Goal: Task Accomplishment & Management: Manage account settings

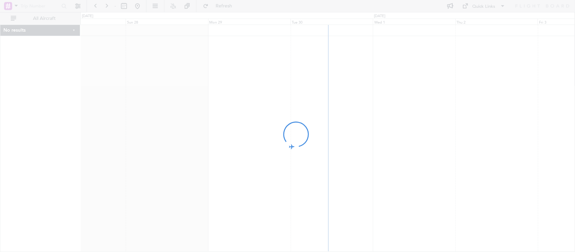
drag, startPoint x: 425, startPoint y: 80, endPoint x: 336, endPoint y: 80, distance: 89.3
click at [336, 80] on div at bounding box center [287, 126] width 575 height 252
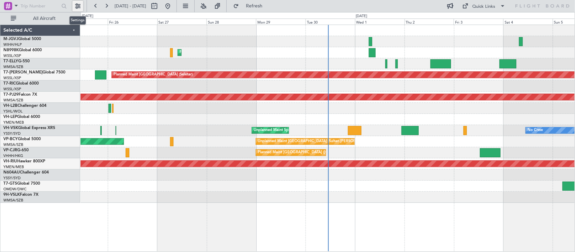
click at [80, 4] on button at bounding box center [77, 6] width 11 height 11
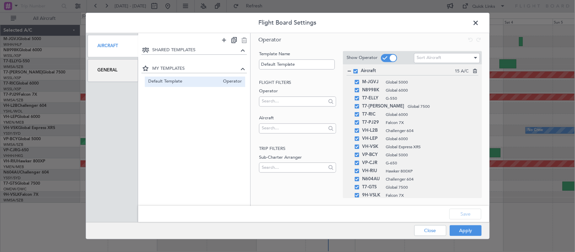
click at [112, 68] on div "General" at bounding box center [113, 70] width 51 height 23
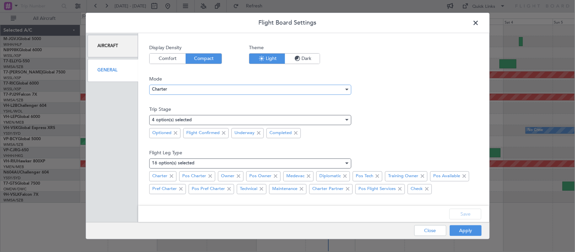
click at [193, 89] on div "Charter" at bounding box center [248, 90] width 192 height 10
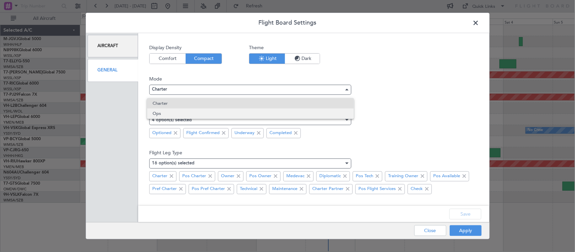
click at [194, 111] on span "Ops" at bounding box center [251, 113] width 196 height 10
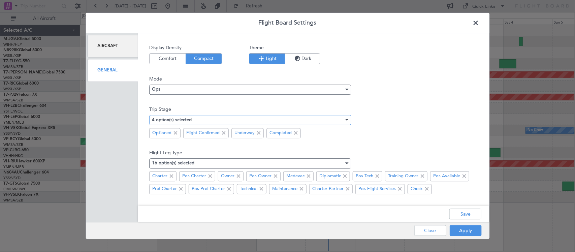
click at [327, 124] on div "4 option(s) selected" at bounding box center [248, 120] width 192 height 10
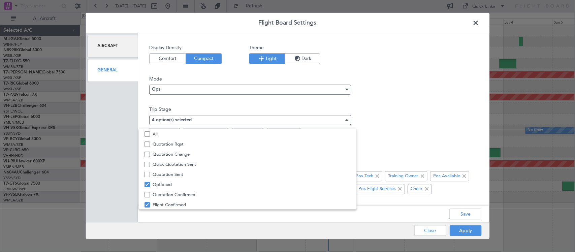
click at [467, 231] on div at bounding box center [287, 126] width 575 height 252
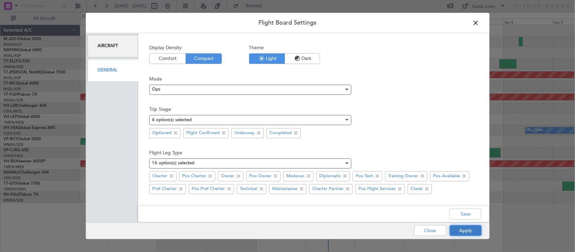
click at [464, 231] on button "Apply" at bounding box center [466, 230] width 32 height 11
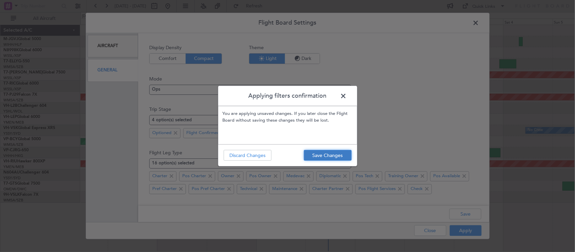
click at [335, 155] on button "Save Changes" at bounding box center [328, 155] width 48 height 11
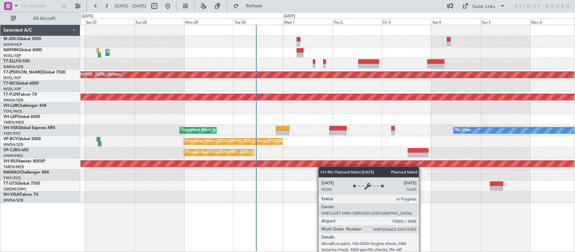
click at [322, 167] on div "Planned Maint [GEOGRAPHIC_DATA] ([GEOGRAPHIC_DATA])" at bounding box center [328, 163] width 494 height 11
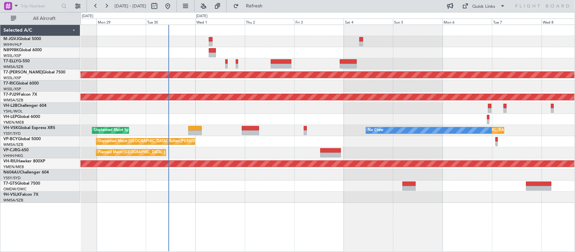
click at [326, 184] on div "Planned Maint Hong Kong (Hong Kong Intl) Planned Maint Singapore (Seletar) Plan…" at bounding box center [328, 114] width 494 height 178
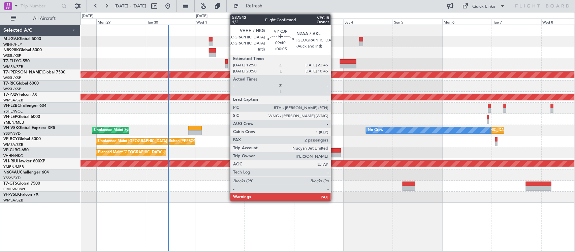
click at [334, 154] on div at bounding box center [330, 155] width 21 height 5
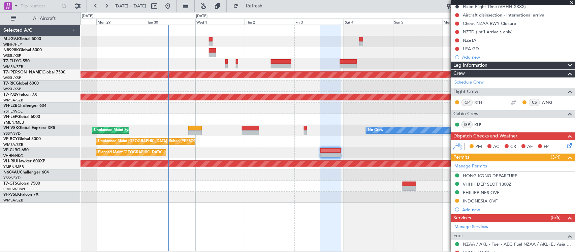
scroll to position [140, 0]
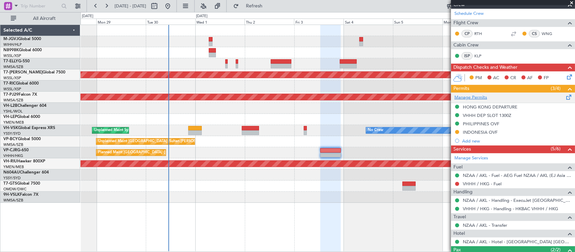
click at [484, 100] on link "Manage Permits" at bounding box center [470, 97] width 33 height 7
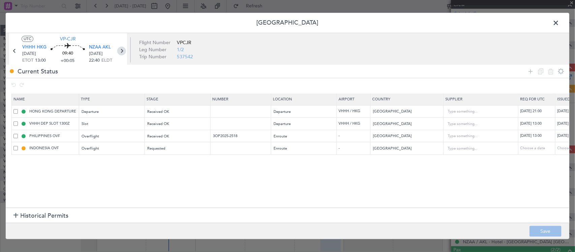
click at [123, 51] on icon at bounding box center [121, 51] width 9 height 9
type input "+00:10"
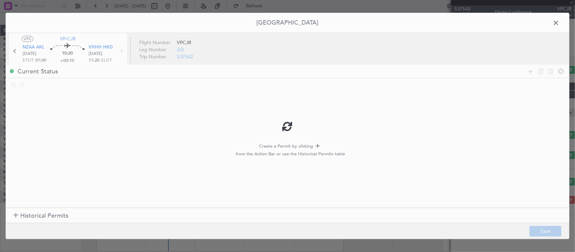
scroll to position [0, 0]
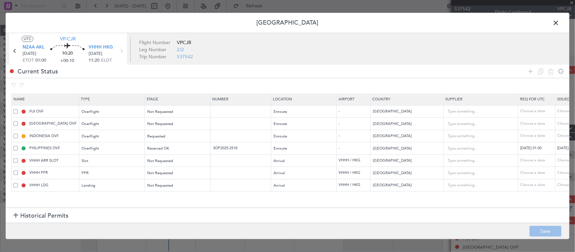
click at [559, 22] on span at bounding box center [559, 24] width 0 height 13
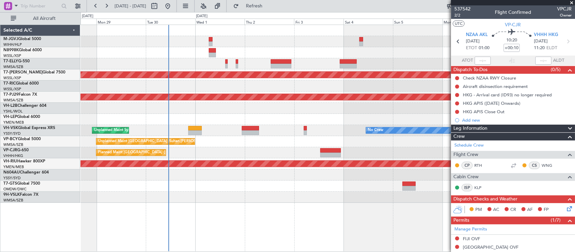
click at [221, 106] on div at bounding box center [328, 108] width 494 height 11
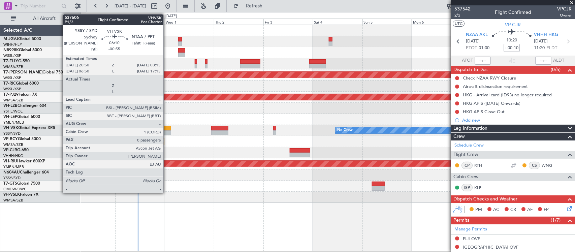
click at [167, 128] on div at bounding box center [164, 128] width 13 height 5
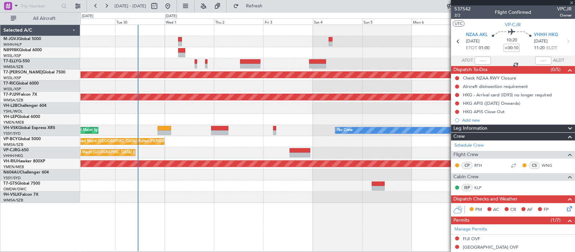
type input "-00:55"
type input "0"
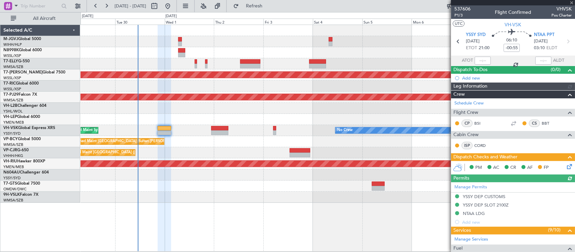
type input "[PERSON_NAME] (BTA)"
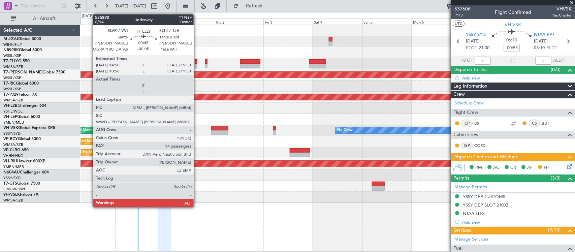
click at [197, 62] on div at bounding box center [196, 61] width 2 height 5
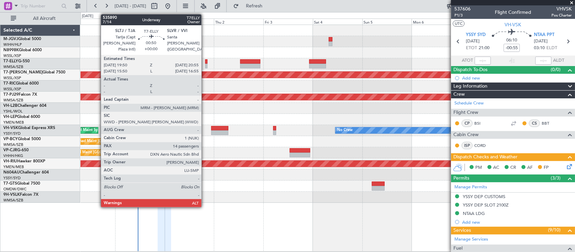
click at [205, 64] on div at bounding box center [206, 66] width 2 height 5
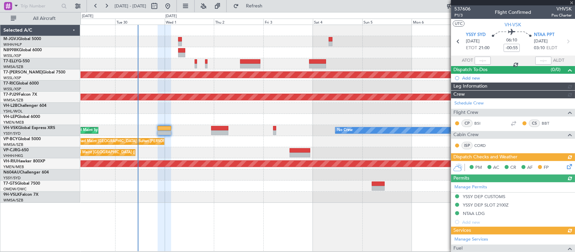
type input "[PERSON_NAME] (BTA)"
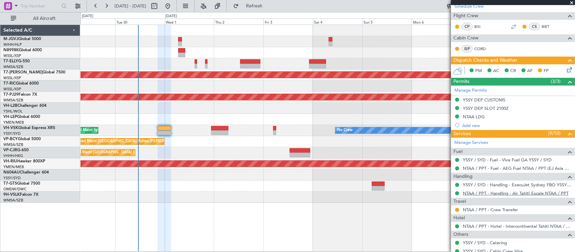
scroll to position [137, 0]
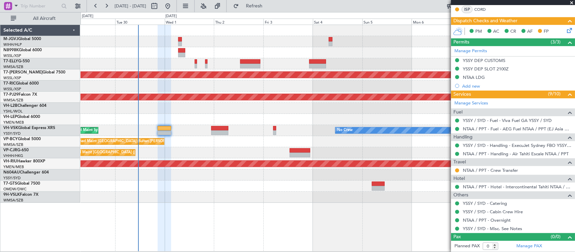
drag, startPoint x: 265, startPoint y: 7, endPoint x: 480, endPoint y: 14, distance: 215.7
click at [265, 7] on span "Refresh" at bounding box center [254, 6] width 28 height 5
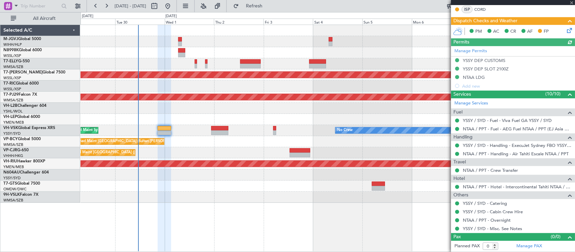
type input "[PERSON_NAME] (BTA)"
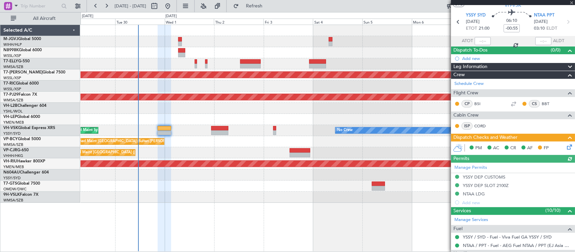
scroll to position [0, 0]
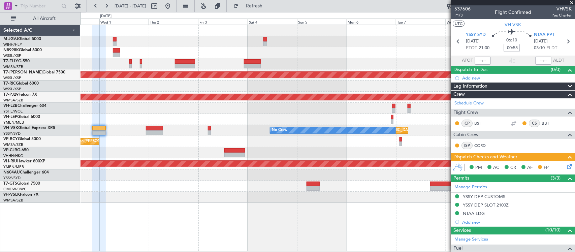
click at [205, 116] on div "Planned Maint [GEOGRAPHIC_DATA] (Seletar) Planned Maint [GEOGRAPHIC_DATA] (Sult…" at bounding box center [328, 114] width 494 height 178
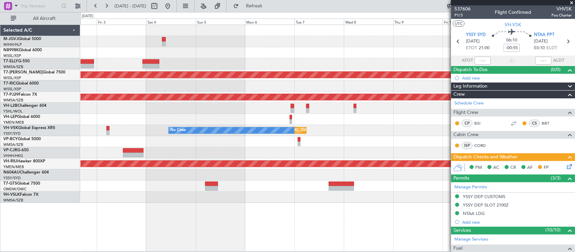
click at [192, 122] on div "Planned Maint [GEOGRAPHIC_DATA] (Seletar) Planned Maint [GEOGRAPHIC_DATA] (Sult…" at bounding box center [328, 114] width 494 height 178
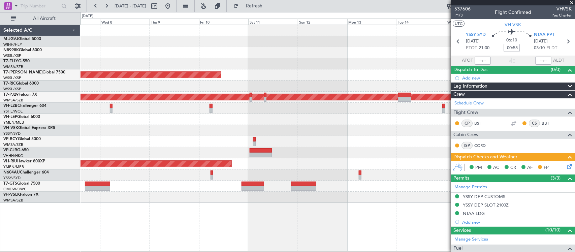
click at [292, 121] on div at bounding box center [328, 119] width 494 height 11
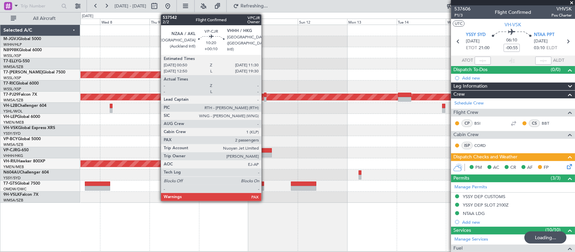
click at [265, 154] on div at bounding box center [261, 155] width 22 height 5
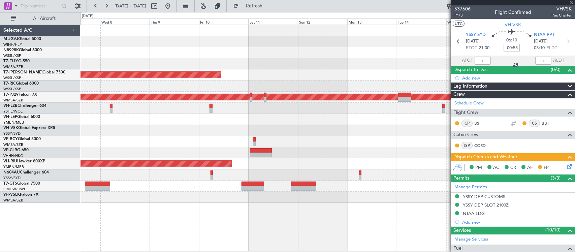
type input "+00:10"
type input "2"
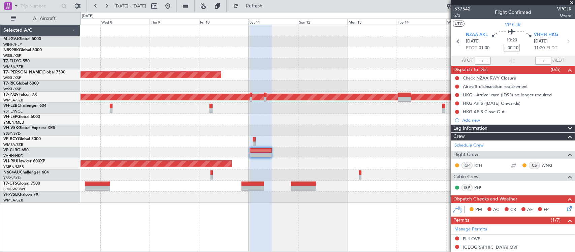
click at [176, 138] on div "Planned Maint [GEOGRAPHIC_DATA] (Seletar) Planned Maint [GEOGRAPHIC_DATA] (Sult…" at bounding box center [328, 114] width 494 height 178
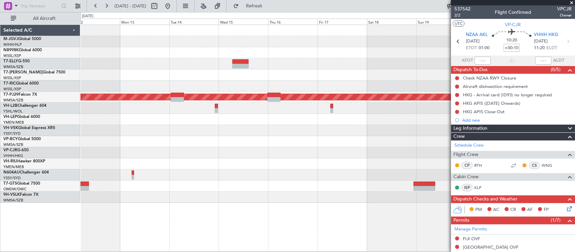
click at [111, 138] on div "Planned Maint [GEOGRAPHIC_DATA] (Seletar) Planned Maint [GEOGRAPHIC_DATA] (Sult…" at bounding box center [328, 114] width 494 height 178
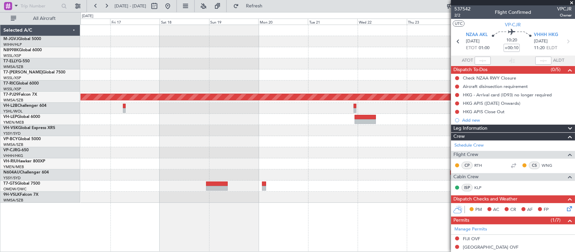
click at [97, 153] on div "Planned Maint [GEOGRAPHIC_DATA] (Sultan [PERSON_NAME] [PERSON_NAME] - Subang)" at bounding box center [328, 114] width 494 height 178
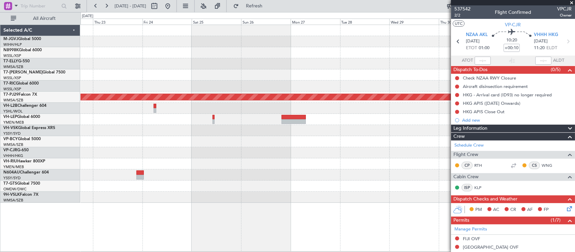
click at [194, 147] on div at bounding box center [328, 141] width 494 height 11
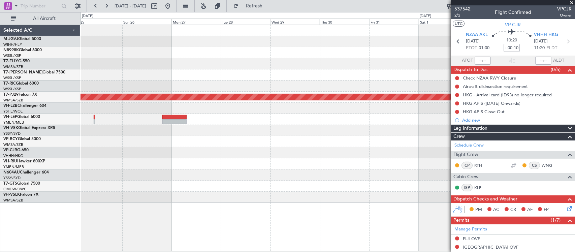
click at [209, 144] on div at bounding box center [328, 141] width 494 height 11
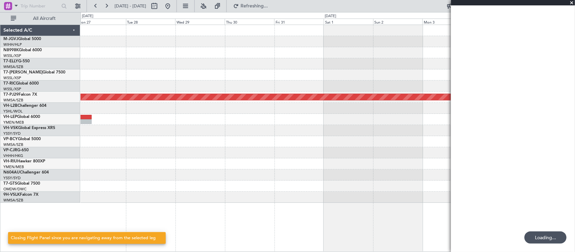
click at [215, 144] on div at bounding box center [328, 141] width 494 height 11
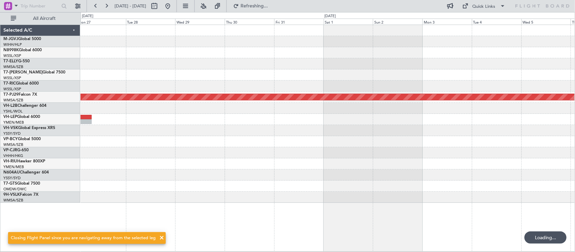
click at [397, 137] on div at bounding box center [328, 141] width 494 height 11
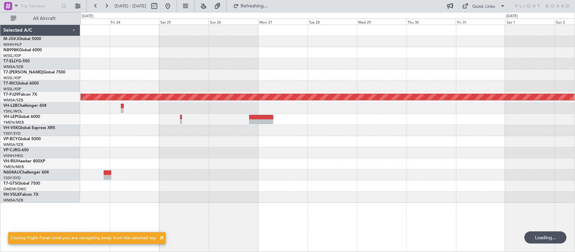
click at [411, 127] on div "Planned Maint [GEOGRAPHIC_DATA] (Sultan [PERSON_NAME] [PERSON_NAME] - Subang)" at bounding box center [328, 114] width 494 height 178
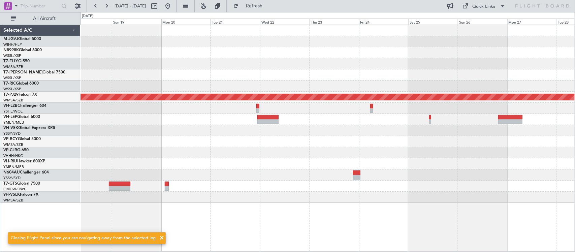
click at [435, 128] on div "Planned Maint [GEOGRAPHIC_DATA] (Sultan [PERSON_NAME] [PERSON_NAME] - Subang)" at bounding box center [328, 114] width 494 height 178
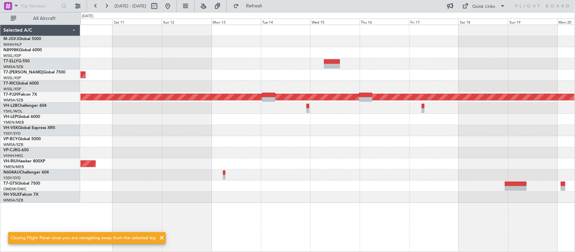
click at [423, 128] on div at bounding box center [328, 130] width 494 height 11
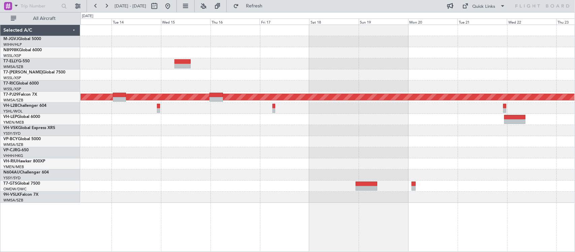
click at [280, 49] on div at bounding box center [328, 52] width 494 height 11
click at [173, 8] on button at bounding box center [167, 6] width 11 height 11
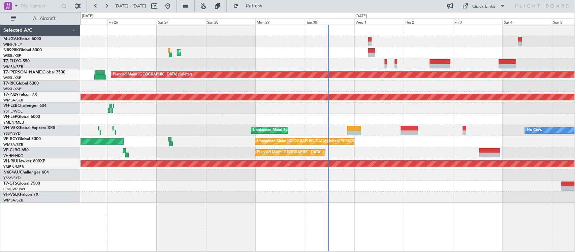
click at [442, 61] on div "Planned Maint Hong Kong (Hong Kong Intl) Planned Maint Singapore (Seletar) AOG …" at bounding box center [328, 114] width 494 height 178
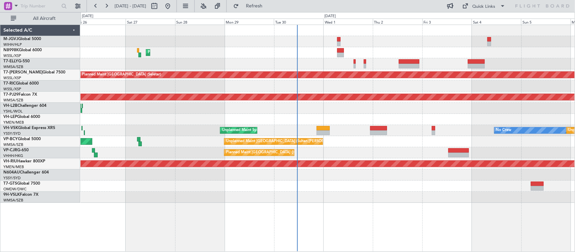
click at [258, 83] on div "Planned Maint Hong Kong (Hong Kong Intl) Planned Maint Singapore (Seletar) Plan…" at bounding box center [328, 114] width 494 height 178
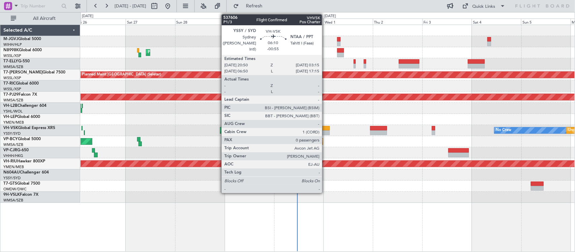
click at [325, 127] on div at bounding box center [323, 128] width 13 height 5
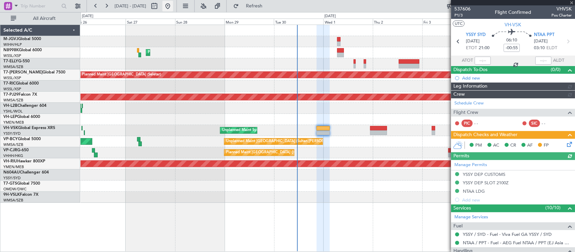
type input "[PERSON_NAME] (BTA)"
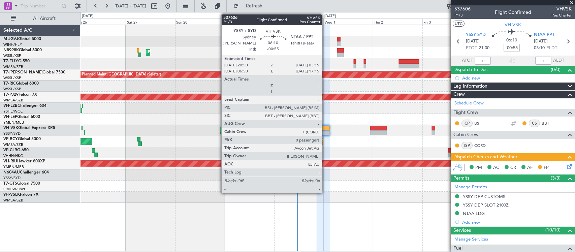
click at [325, 131] on div at bounding box center [323, 132] width 13 height 5
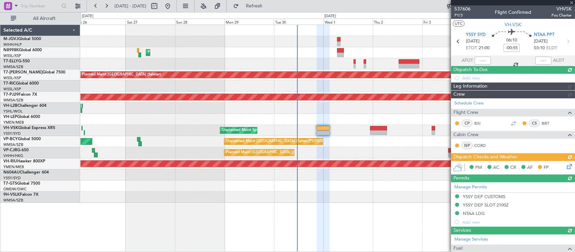
type input "[PERSON_NAME] (BTA)"
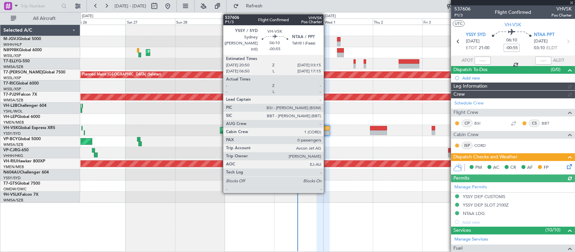
type input "[PERSON_NAME] (BTA)"
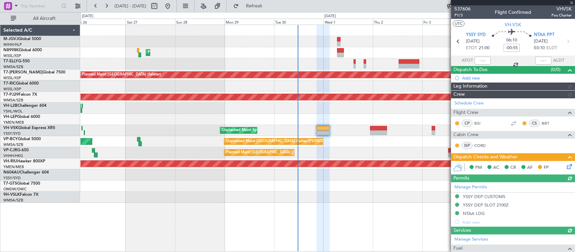
type input "[PERSON_NAME] (BTA)"
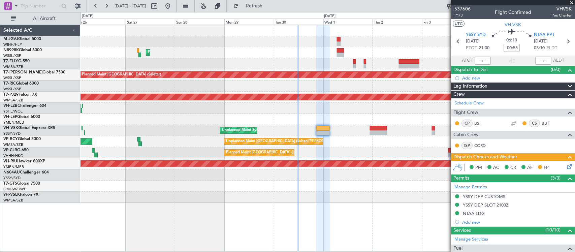
type input "[PERSON_NAME] (BTA)"
click at [566, 167] on icon at bounding box center [568, 165] width 5 height 5
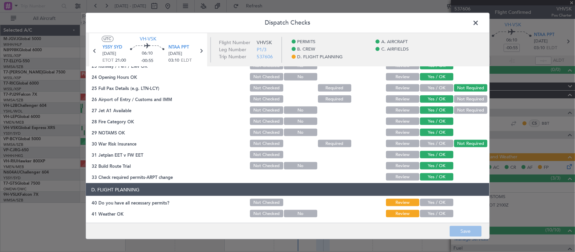
scroll to position [253, 0]
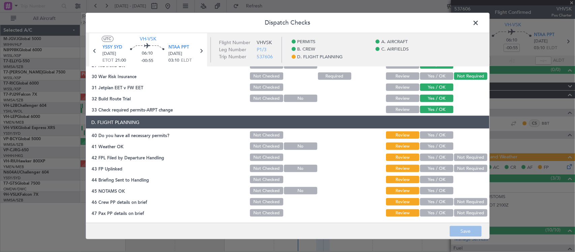
click at [427, 137] on button "Yes / OK" at bounding box center [436, 134] width 33 height 7
click at [432, 147] on button "Yes / OK" at bounding box center [436, 146] width 33 height 7
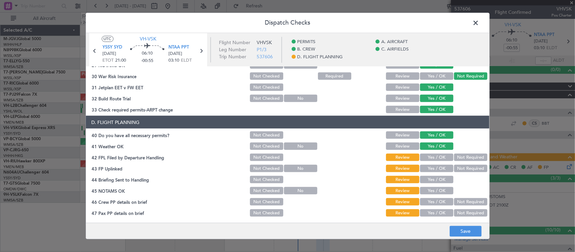
click at [459, 154] on button "Not Required" at bounding box center [470, 157] width 33 height 7
click at [439, 169] on button "Yes / OK" at bounding box center [436, 168] width 33 height 7
click at [421, 179] on button "Yes / OK" at bounding box center [436, 179] width 33 height 7
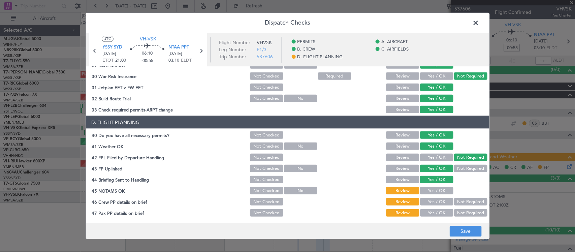
click at [430, 190] on button "Yes / OK" at bounding box center [436, 190] width 33 height 7
click at [432, 201] on button "Yes / OK" at bounding box center [436, 201] width 33 height 7
click at [473, 211] on button "Not Required" at bounding box center [470, 212] width 33 height 7
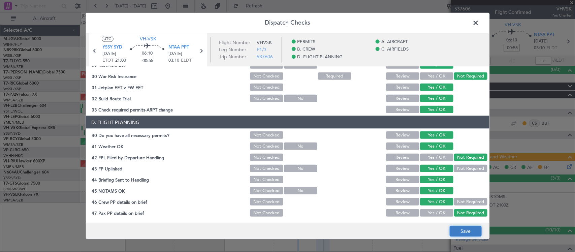
click at [465, 229] on button "Save" at bounding box center [466, 231] width 32 height 11
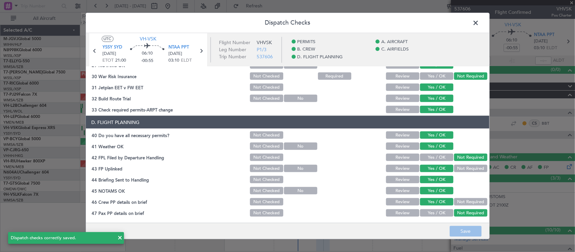
click at [479, 18] on span at bounding box center [479, 24] width 0 height 13
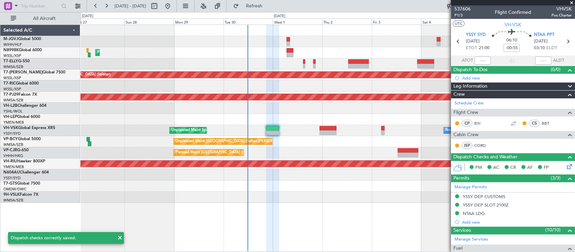
click at [307, 154] on div "Planned Maint Hong Kong (Hong Kong Intl) Planned Maint Singapore (Seletar) Plan…" at bounding box center [328, 114] width 494 height 178
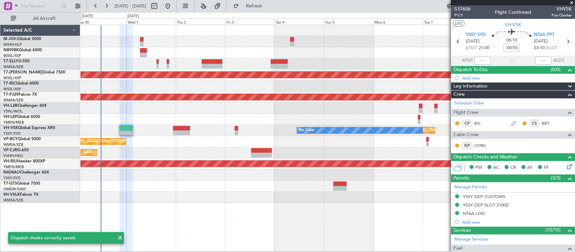
click at [144, 153] on div "Planned Maint [GEOGRAPHIC_DATA] ([GEOGRAPHIC_DATA] Intl)" at bounding box center [328, 152] width 494 height 11
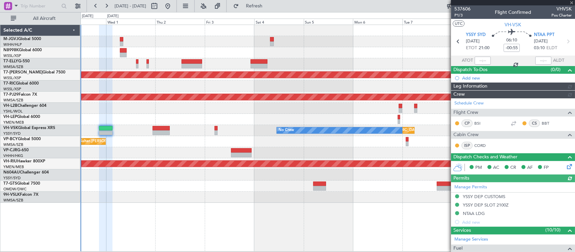
type input "[PERSON_NAME] (BTA)"
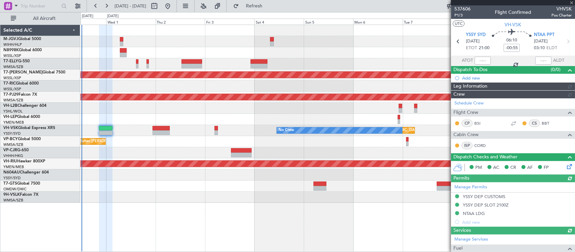
type input "[PERSON_NAME] (BTA)"
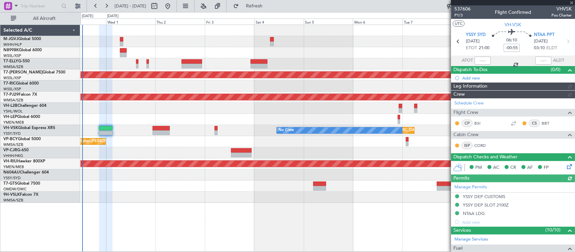
type input "[PERSON_NAME] (BTA)"
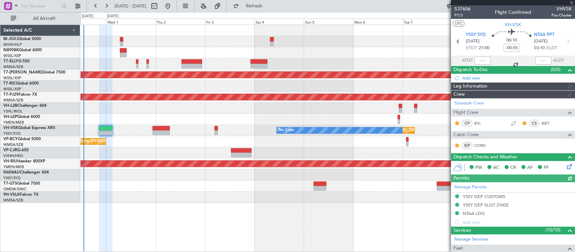
type input "[PERSON_NAME] (BTA)"
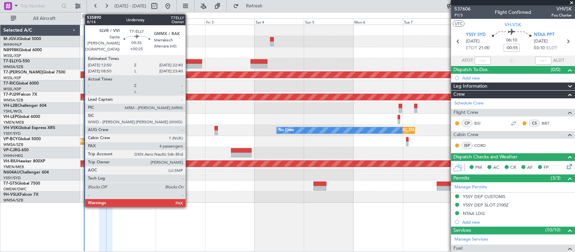
click at [189, 61] on div at bounding box center [192, 61] width 21 height 5
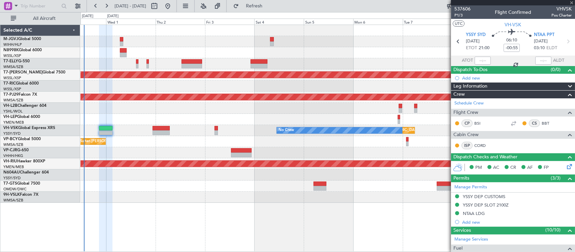
type input "+00:25"
type input "4"
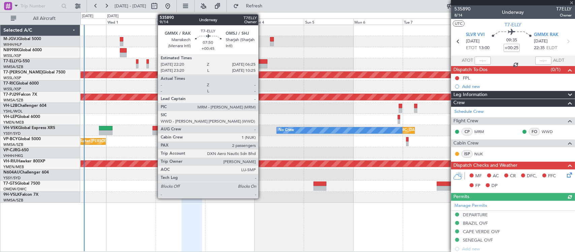
click at [262, 61] on div at bounding box center [259, 61] width 17 height 5
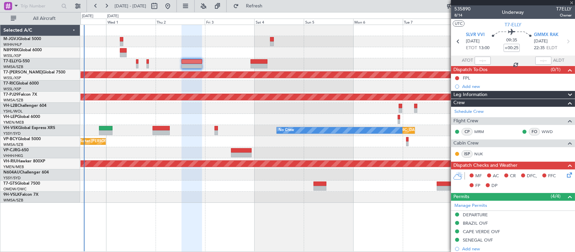
type input "+00:45"
type input "2"
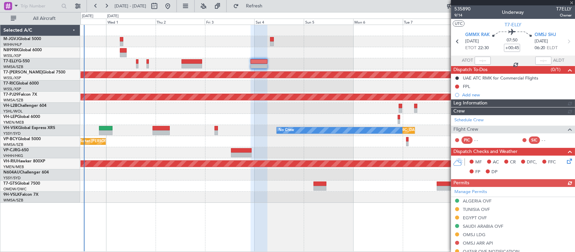
scroll to position [169, 0]
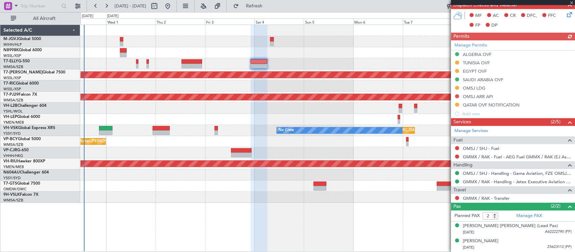
click at [476, 43] on div "Manage Permits [GEOGRAPHIC_DATA] OVF [GEOGRAPHIC_DATA] OVF EGYPT OVF [GEOGRAPHI…" at bounding box center [513, 79] width 124 height 78
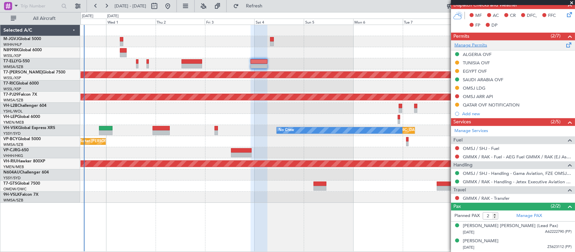
click at [481, 44] on link "Manage Permits" at bounding box center [470, 45] width 33 height 7
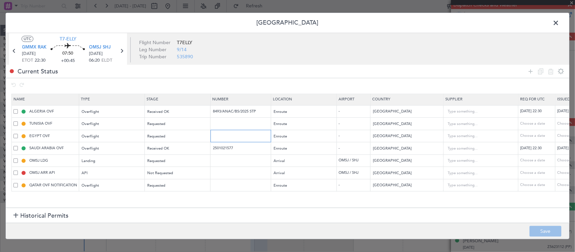
click at [231, 135] on input "text" at bounding box center [241, 136] width 59 height 6
paste input "CAA13390"
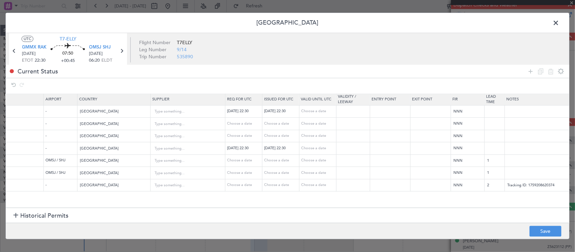
scroll to position [0, 302]
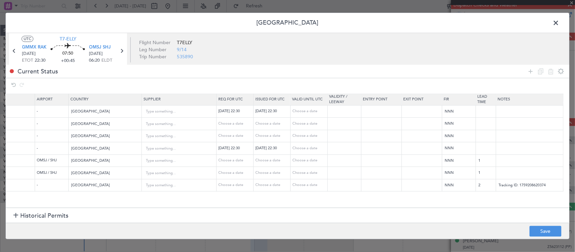
type input "CAA13390"
click at [265, 135] on div "Choose a date" at bounding box center [272, 136] width 35 height 6
select select "9"
select select "2025"
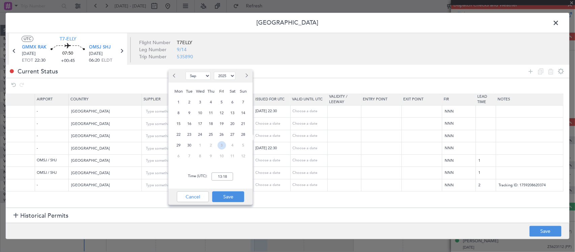
click at [223, 147] on span "3" at bounding box center [222, 145] width 8 height 8
select select "10"
click at [225, 179] on input "00:00" at bounding box center [223, 176] width 22 height 8
type input "22:30"
click at [232, 196] on button "Save" at bounding box center [228, 196] width 32 height 11
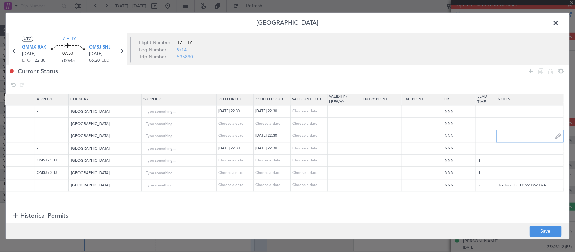
click at [510, 135] on input "text" at bounding box center [529, 136] width 67 height 10
type input "Include TIGER AVN SVCS in RMK 18"
click at [555, 231] on button "Save" at bounding box center [546, 231] width 32 height 11
type input "CAA13390"
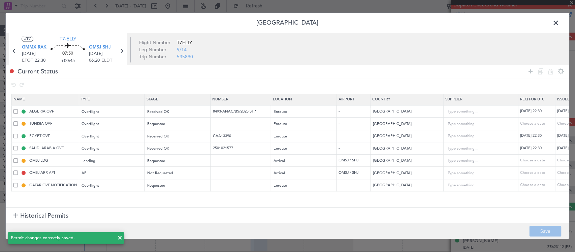
click at [559, 24] on span at bounding box center [559, 24] width 0 height 13
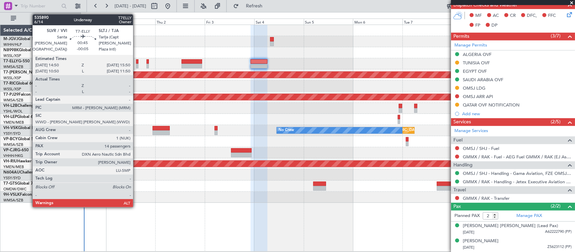
click at [136, 65] on div at bounding box center [137, 66] width 2 height 5
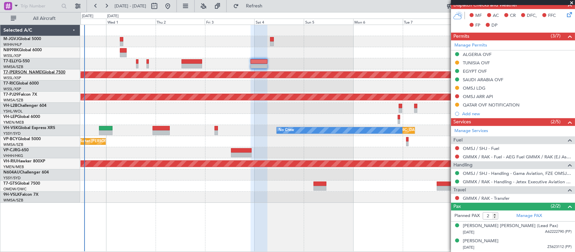
click at [39, 71] on link "T7-[PERSON_NAME] Global 7500" at bounding box center [34, 72] width 62 height 4
click at [42, 49] on link "N8998K Global 6000" at bounding box center [22, 50] width 38 height 4
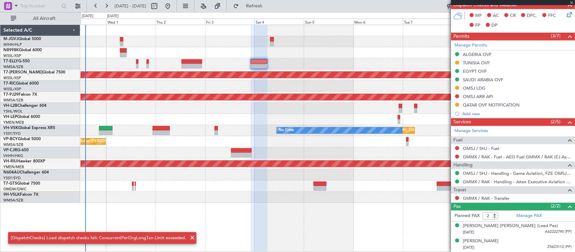
click at [220, 154] on div "Planned Maint [GEOGRAPHIC_DATA] (Seletar) Planned Maint [GEOGRAPHIC_DATA] (Sult…" at bounding box center [328, 114] width 494 height 178
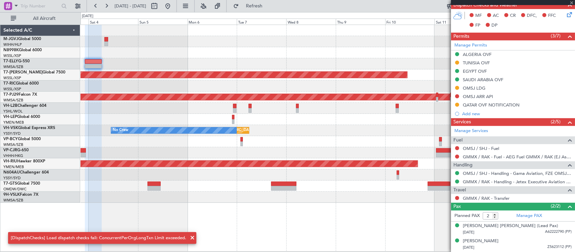
click at [132, 159] on div "Planned Maint [GEOGRAPHIC_DATA] ([GEOGRAPHIC_DATA])" at bounding box center [328, 163] width 494 height 11
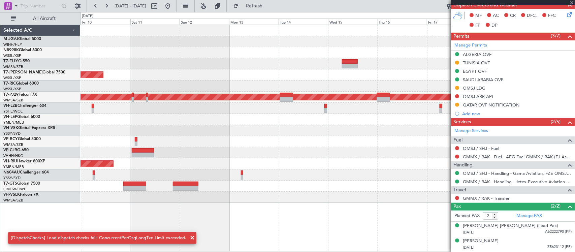
click at [210, 161] on div "Planned Maint [GEOGRAPHIC_DATA] (Seletar) Planned Maint [GEOGRAPHIC_DATA] (Sult…" at bounding box center [328, 114] width 494 height 178
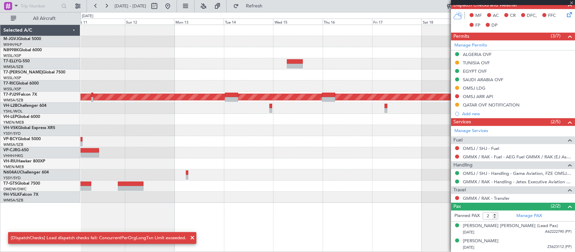
click at [145, 161] on div "Planned Maint [GEOGRAPHIC_DATA] (Seletar) Planned Maint [GEOGRAPHIC_DATA] (Sult…" at bounding box center [328, 114] width 494 height 178
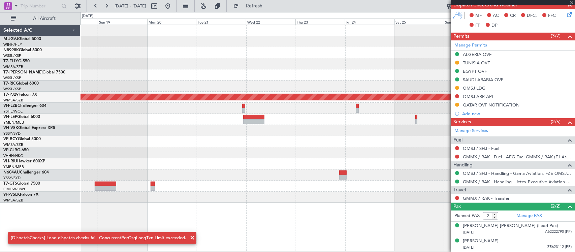
click at [145, 153] on div "Planned Maint [GEOGRAPHIC_DATA] (Sultan [PERSON_NAME] [PERSON_NAME] - Subang)" at bounding box center [328, 114] width 494 height 178
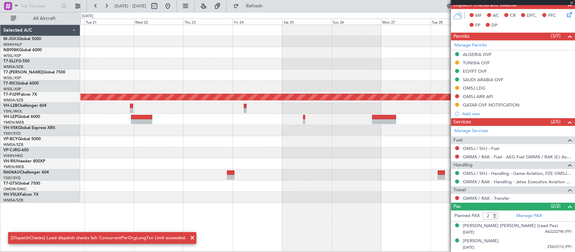
click at [142, 148] on div "Planned Maint [GEOGRAPHIC_DATA] (Sultan [PERSON_NAME] [PERSON_NAME] - Subang)" at bounding box center [328, 114] width 494 height 178
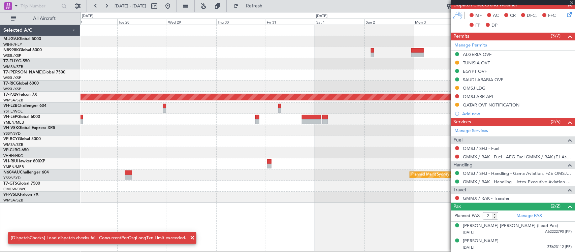
click at [138, 151] on div "Planned Maint [GEOGRAPHIC_DATA] (Sultan [PERSON_NAME] [PERSON_NAME] - Subang) P…" at bounding box center [328, 114] width 494 height 178
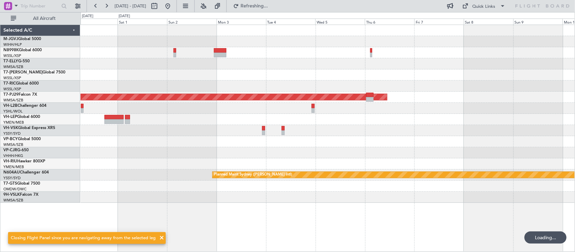
click at [185, 158] on div "Planned Maint [GEOGRAPHIC_DATA] (Sultan [PERSON_NAME] [PERSON_NAME] - Subang) P…" at bounding box center [328, 114] width 494 height 178
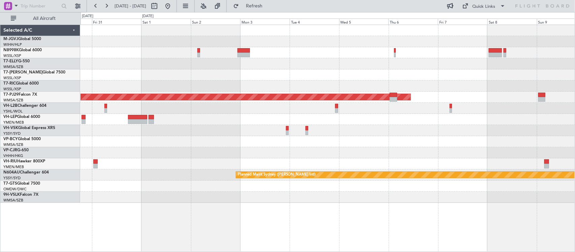
click at [307, 140] on div at bounding box center [328, 141] width 494 height 11
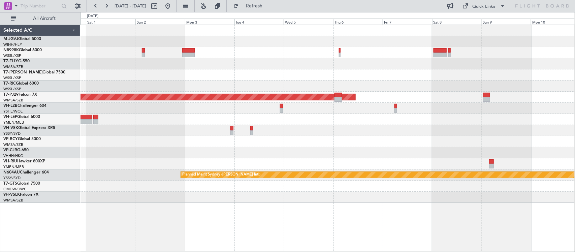
click at [295, 115] on div "Planned Maint [GEOGRAPHIC_DATA] (Sultan [PERSON_NAME] [PERSON_NAME] - Subang) P…" at bounding box center [328, 114] width 494 height 178
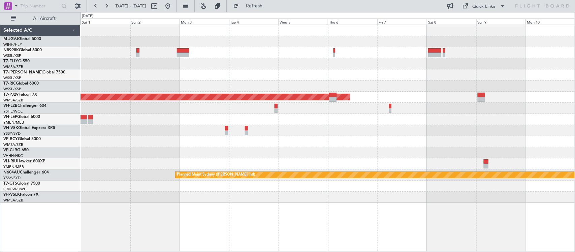
click at [344, 141] on div at bounding box center [328, 141] width 494 height 11
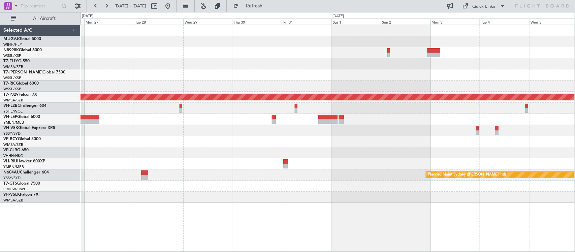
drag, startPoint x: 191, startPoint y: 4, endPoint x: 239, endPoint y: 46, distance: 64.4
click at [173, 4] on button at bounding box center [167, 6] width 11 height 11
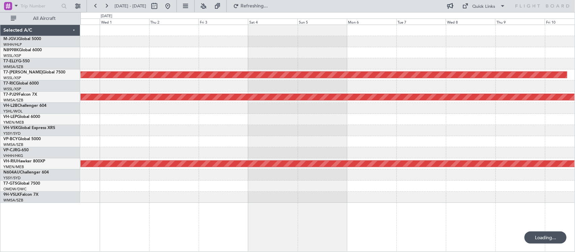
click at [175, 114] on div "Planned Maint [GEOGRAPHIC_DATA] (Seletar) Planned Maint [GEOGRAPHIC_DATA] (Sult…" at bounding box center [328, 114] width 494 height 178
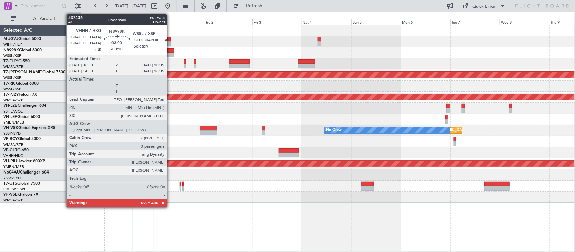
click at [170, 50] on div at bounding box center [170, 50] width 7 height 5
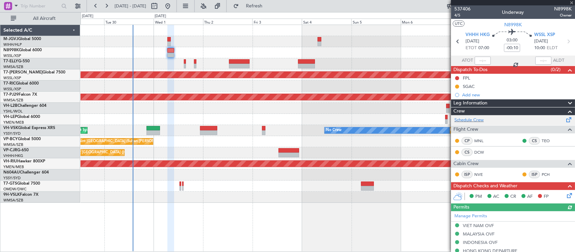
scroll to position [140, 0]
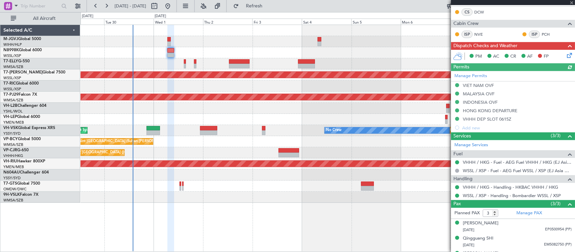
click at [475, 76] on div "Manage Permits VIET NAM OVF MALAYSIA OVF INDONESIA OVF HONG KONG DEPARTURE VHHH…" at bounding box center [513, 101] width 124 height 61
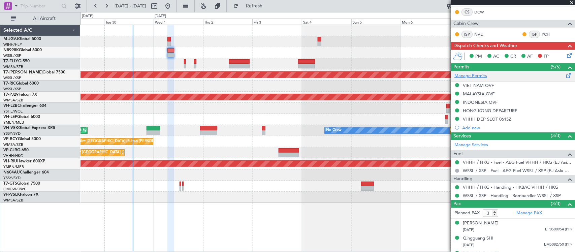
click at [477, 73] on link "Manage Permits" at bounding box center [470, 76] width 33 height 7
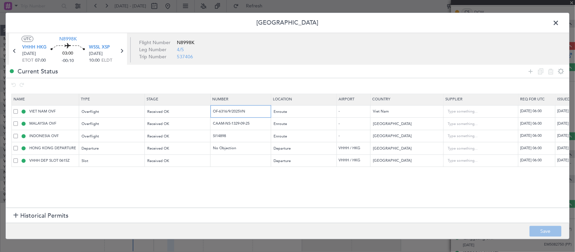
click at [238, 110] on input "OF-6316/9/2025VN" at bounding box center [241, 111] width 59 height 6
click at [244, 126] on input "CAAM-NS-1329-09-25" at bounding box center [241, 124] width 59 height 6
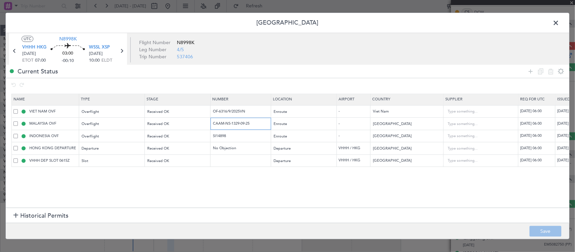
click at [244, 126] on input "CAAM-NS-1329-09-25" at bounding box center [241, 124] width 59 height 6
click at [226, 136] on input "SI14898" at bounding box center [241, 136] width 59 height 6
click at [221, 137] on input "SI14898" at bounding box center [241, 136] width 59 height 6
click at [559, 23] on span at bounding box center [559, 24] width 0 height 13
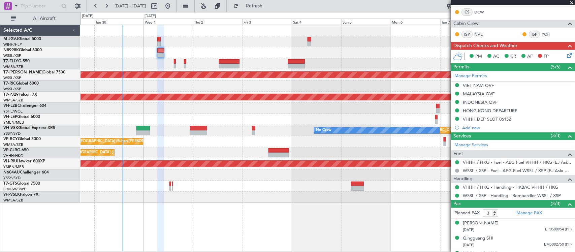
click at [365, 156] on div "Planned Maint [GEOGRAPHIC_DATA] ([GEOGRAPHIC_DATA] Intl) Planned Maint [GEOGRAP…" at bounding box center [328, 114] width 494 height 178
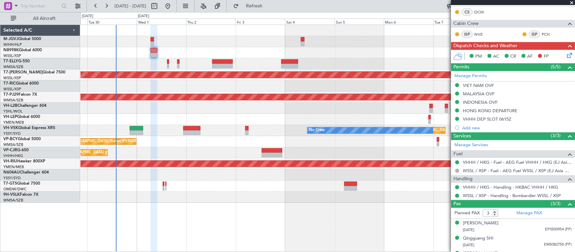
click at [373, 151] on div "Planned Maint [GEOGRAPHIC_DATA] ([GEOGRAPHIC_DATA] Intl)" at bounding box center [328, 152] width 494 height 11
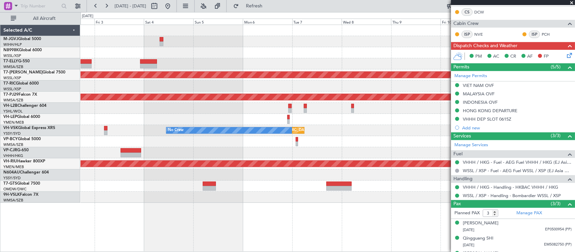
click at [323, 148] on div "Planned Maint [GEOGRAPHIC_DATA] ([GEOGRAPHIC_DATA] Intl)" at bounding box center [328, 152] width 494 height 11
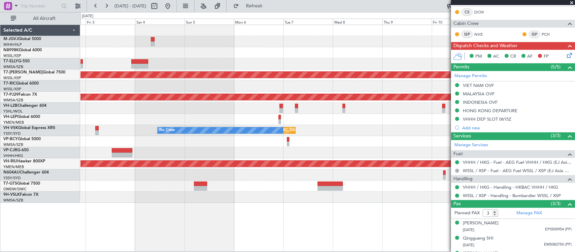
click at [253, 143] on div "Unplanned Maint [GEOGRAPHIC_DATA] (Sultan [PERSON_NAME] [PERSON_NAME] - Subang)" at bounding box center [328, 141] width 494 height 11
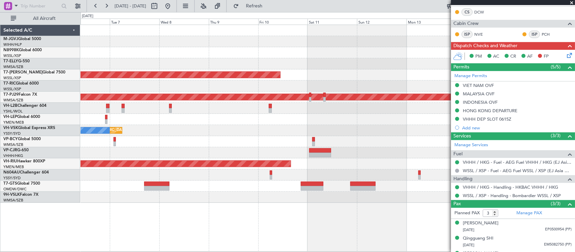
click at [309, 142] on div at bounding box center [328, 141] width 494 height 11
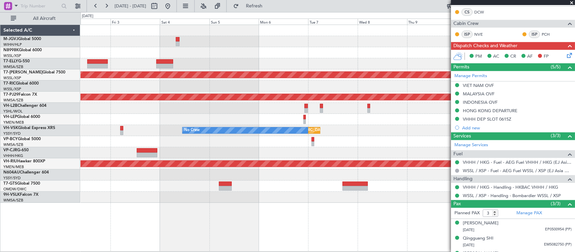
click at [447, 143] on div "Unplanned Maint [GEOGRAPHIC_DATA] (Sultan [PERSON_NAME] [PERSON_NAME] - Subang)" at bounding box center [328, 141] width 494 height 11
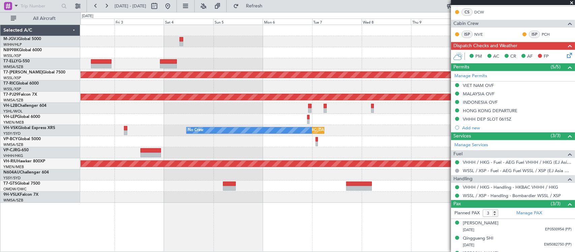
click at [352, 146] on div "Unplanned Maint [GEOGRAPHIC_DATA] (Sultan [PERSON_NAME] [PERSON_NAME] - Subang)" at bounding box center [328, 141] width 494 height 11
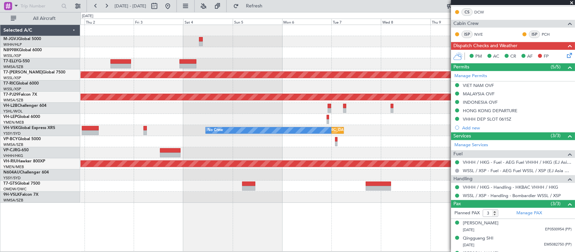
click at [209, 147] on div "Planned Maint [GEOGRAPHIC_DATA] (Seletar) Planned Maint [GEOGRAPHIC_DATA] (Sult…" at bounding box center [328, 114] width 494 height 178
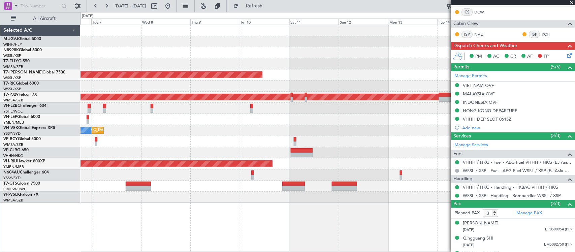
click at [219, 145] on div at bounding box center [328, 141] width 494 height 11
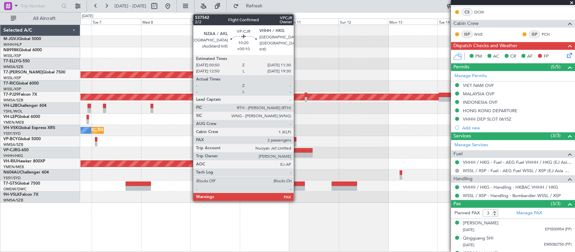
click at [297, 150] on div at bounding box center [302, 150] width 22 height 5
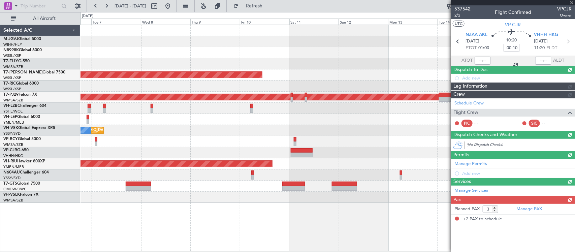
type input "+00:10"
type input "2"
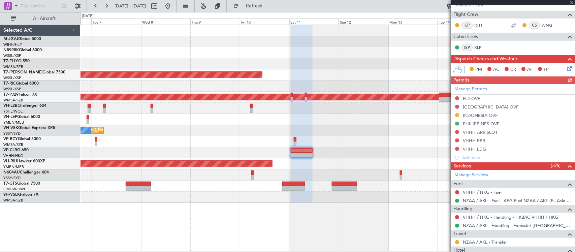
scroll to position [0, 0]
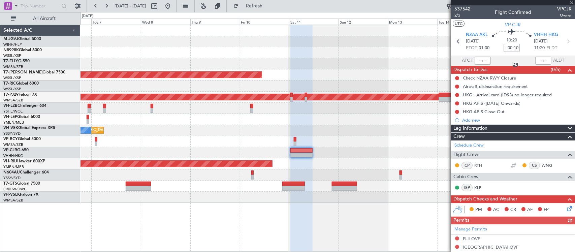
click at [318, 139] on div at bounding box center [328, 141] width 494 height 11
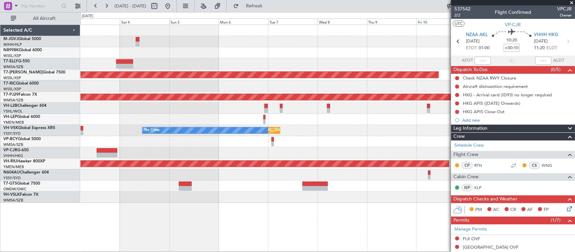
click at [352, 184] on div at bounding box center [328, 186] width 494 height 11
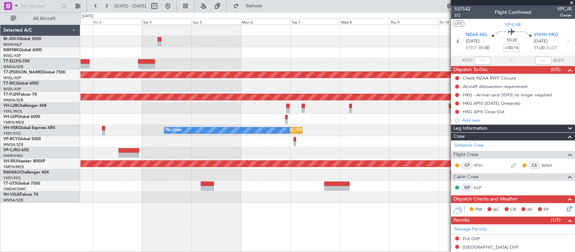
click at [335, 177] on div "Planned Maint [GEOGRAPHIC_DATA] (Seletar) Planned Maint [GEOGRAPHIC_DATA] (Sult…" at bounding box center [328, 114] width 494 height 178
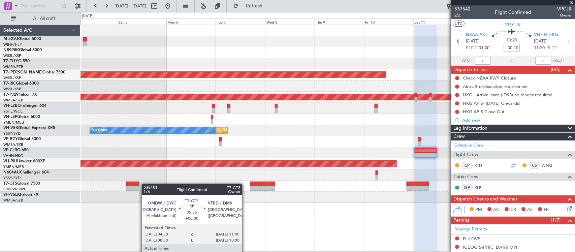
click at [136, 183] on div at bounding box center [328, 186] width 494 height 11
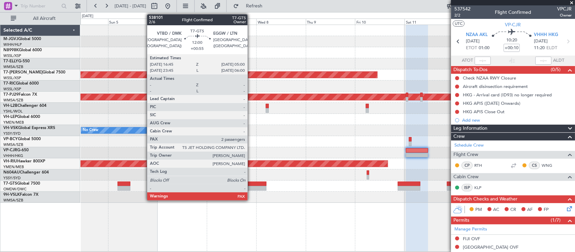
click at [251, 189] on div at bounding box center [253, 188] width 25 height 5
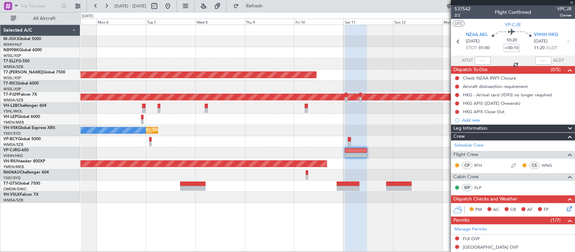
click at [306, 194] on div at bounding box center [328, 197] width 494 height 11
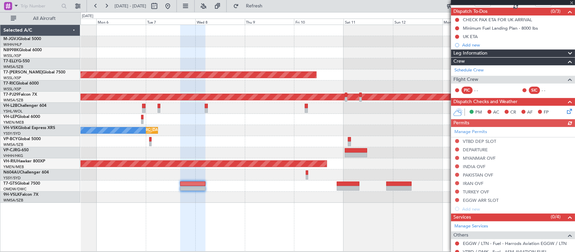
scroll to position [107, 0]
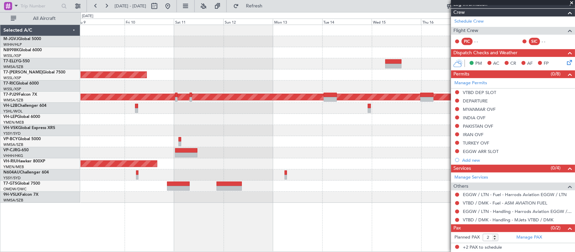
click at [160, 199] on div at bounding box center [328, 197] width 494 height 11
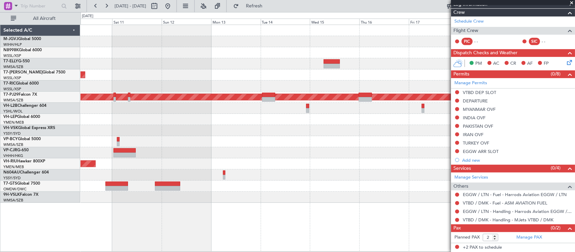
click at [417, 196] on div at bounding box center [328, 197] width 494 height 11
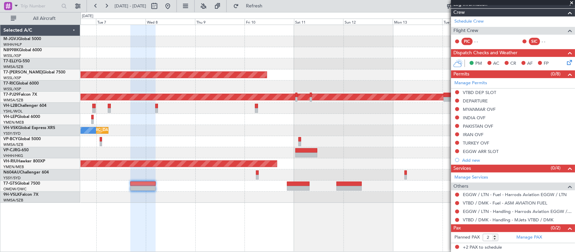
click at [366, 200] on div "Planned Maint [GEOGRAPHIC_DATA] (Seletar) Planned Maint [GEOGRAPHIC_DATA] (Sult…" at bounding box center [328, 138] width 495 height 227
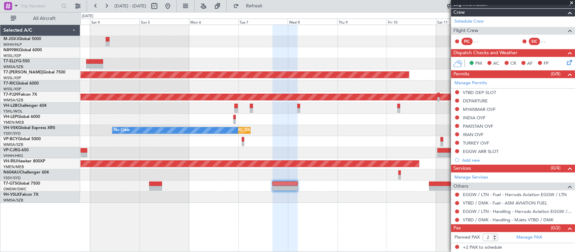
click at [340, 199] on div "Planned Maint [GEOGRAPHIC_DATA] (Seletar) Planned Maint [GEOGRAPHIC_DATA] (Sult…" at bounding box center [328, 138] width 495 height 227
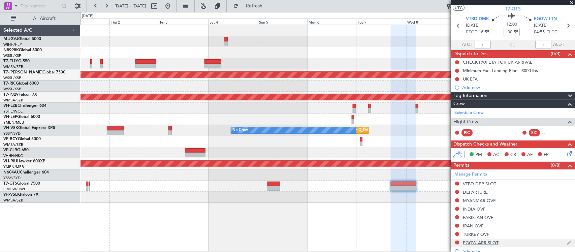
scroll to position [0, 0]
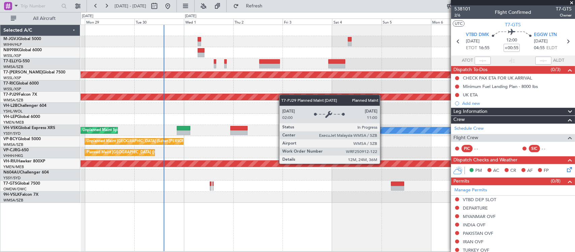
click at [321, 99] on div "Planned Maint [GEOGRAPHIC_DATA] ([GEOGRAPHIC_DATA] Intl) Planned Maint [GEOGRAP…" at bounding box center [328, 114] width 494 height 178
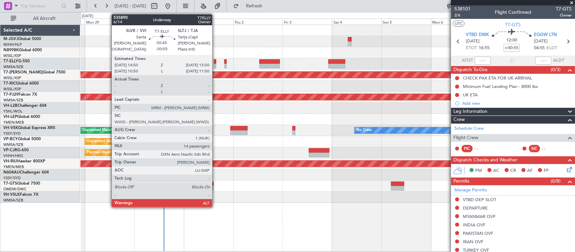
click at [216, 65] on div at bounding box center [215, 66] width 2 height 5
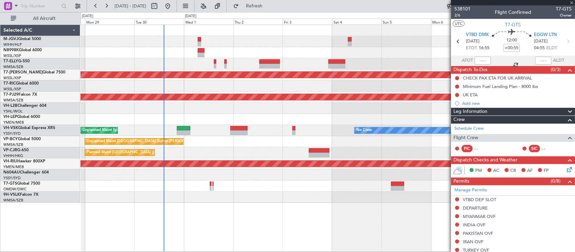
type input "-00:05"
type input "14"
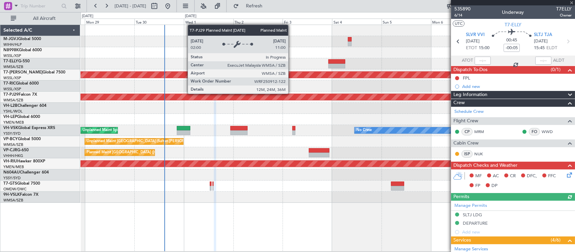
click at [280, 95] on div "Planned Maint [GEOGRAPHIC_DATA] (Sultan [PERSON_NAME] [PERSON_NAME] - Subang)" at bounding box center [327, 97] width 1481 height 6
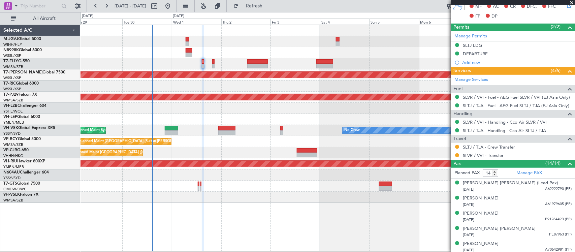
scroll to position [169, 0]
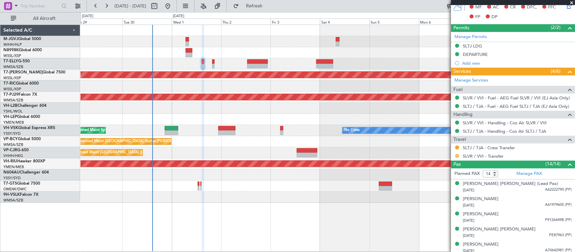
click at [457, 157] on button at bounding box center [457, 156] width 4 height 4
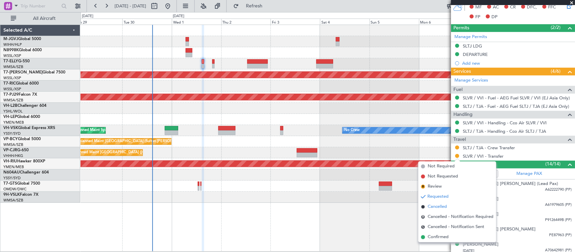
click at [444, 204] on span "Cancelled" at bounding box center [437, 206] width 19 height 7
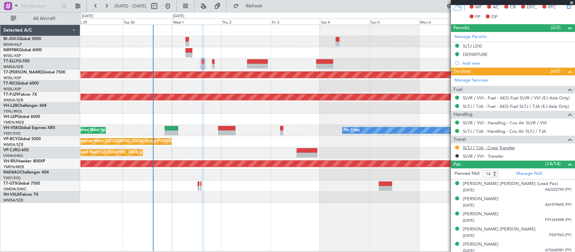
click at [478, 149] on link "SLTJ / TJA - Crew Transfer" at bounding box center [489, 148] width 52 height 6
click at [457, 159] on mat-tooltip-component "Cancelled" at bounding box center [457, 168] width 29 height 18
click at [457, 157] on button at bounding box center [457, 156] width 4 height 4
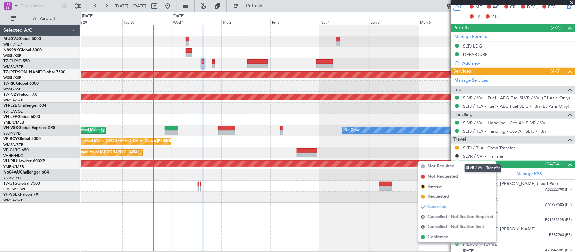
click at [488, 157] on link "SLVR / VVI - Transfer" at bounding box center [483, 156] width 41 height 6
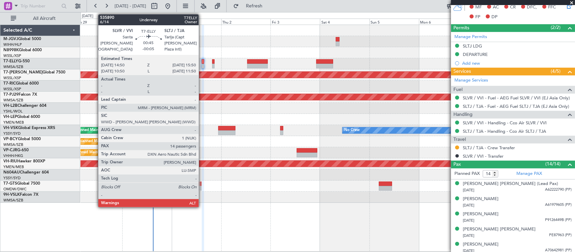
click at [202, 66] on div at bounding box center [203, 66] width 2 height 5
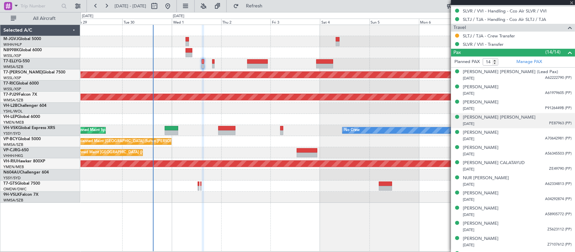
scroll to position [211, 0]
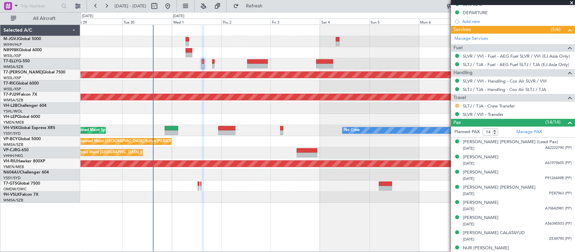
click at [457, 107] on button at bounding box center [457, 106] width 4 height 4
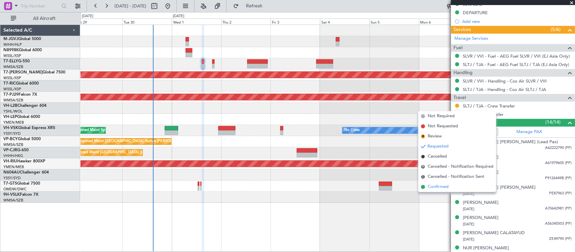
click at [451, 186] on li "Confirmed" at bounding box center [457, 187] width 78 height 10
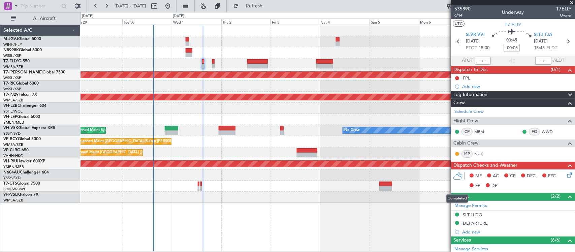
scroll to position [211, 0]
